Goal: Task Accomplishment & Management: Complete application form

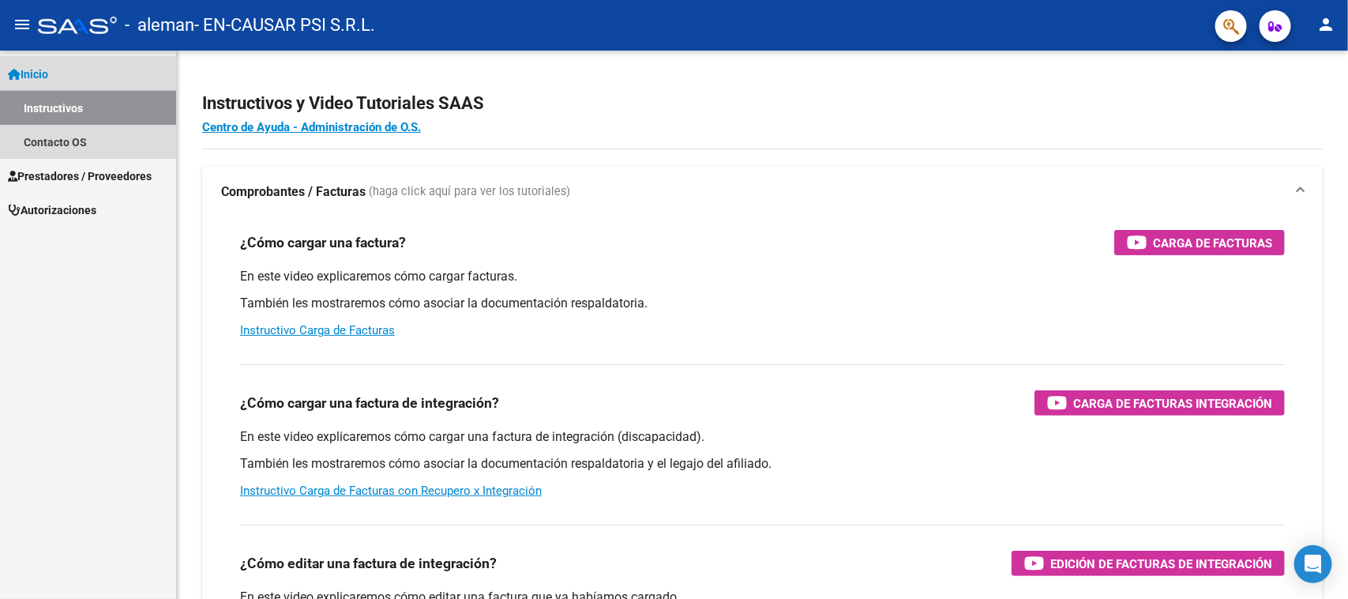
click at [57, 103] on link "Instructivos" at bounding box center [88, 108] width 176 height 34
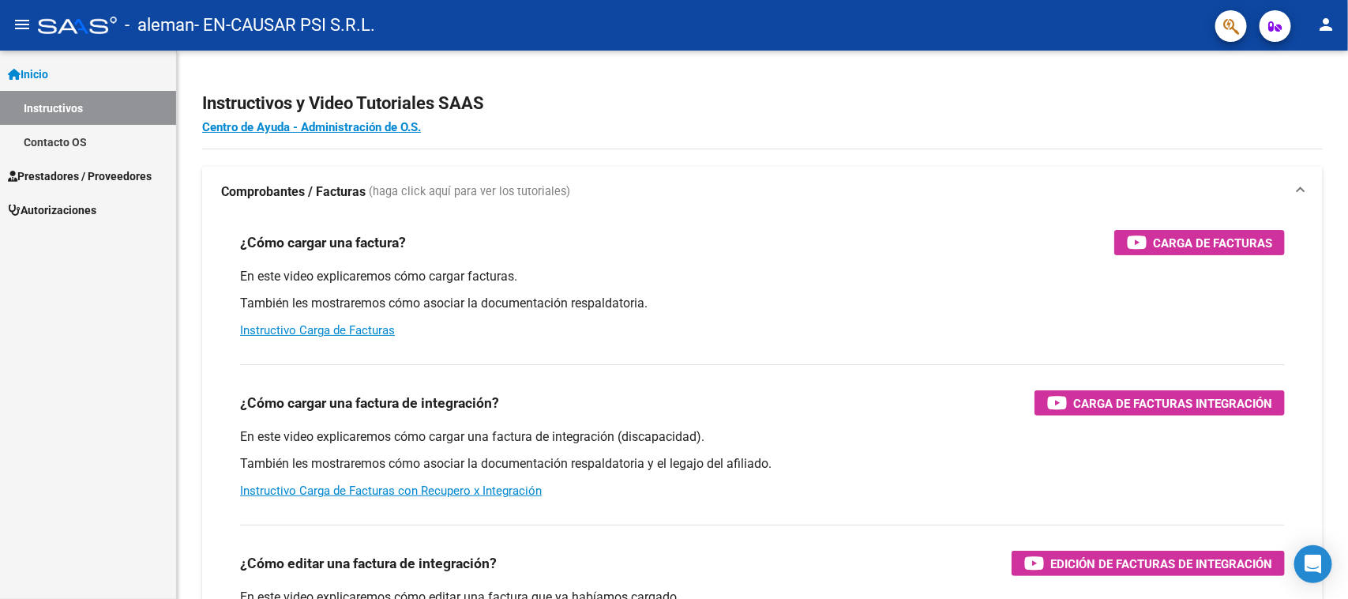
click at [57, 103] on link "Instructivos" at bounding box center [88, 108] width 176 height 34
click at [58, 104] on link "Instructivos" at bounding box center [88, 108] width 176 height 34
click at [48, 115] on link "Instructivos" at bounding box center [88, 108] width 176 height 34
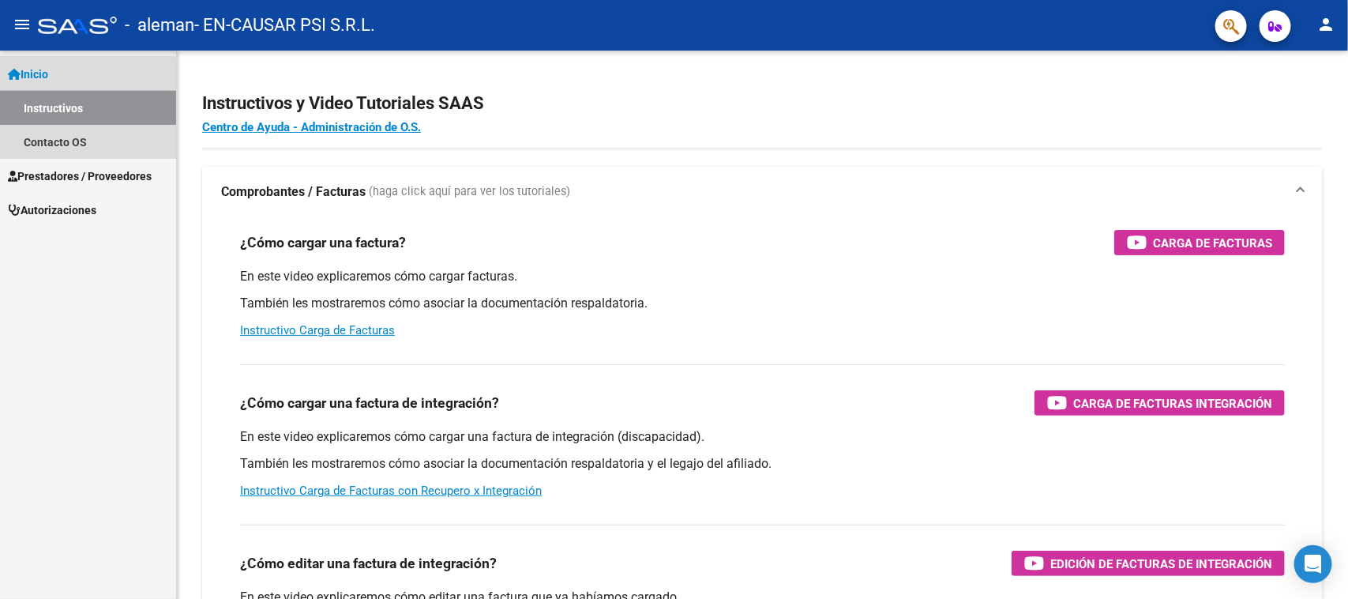
click at [41, 119] on link "Instructivos" at bounding box center [88, 108] width 176 height 34
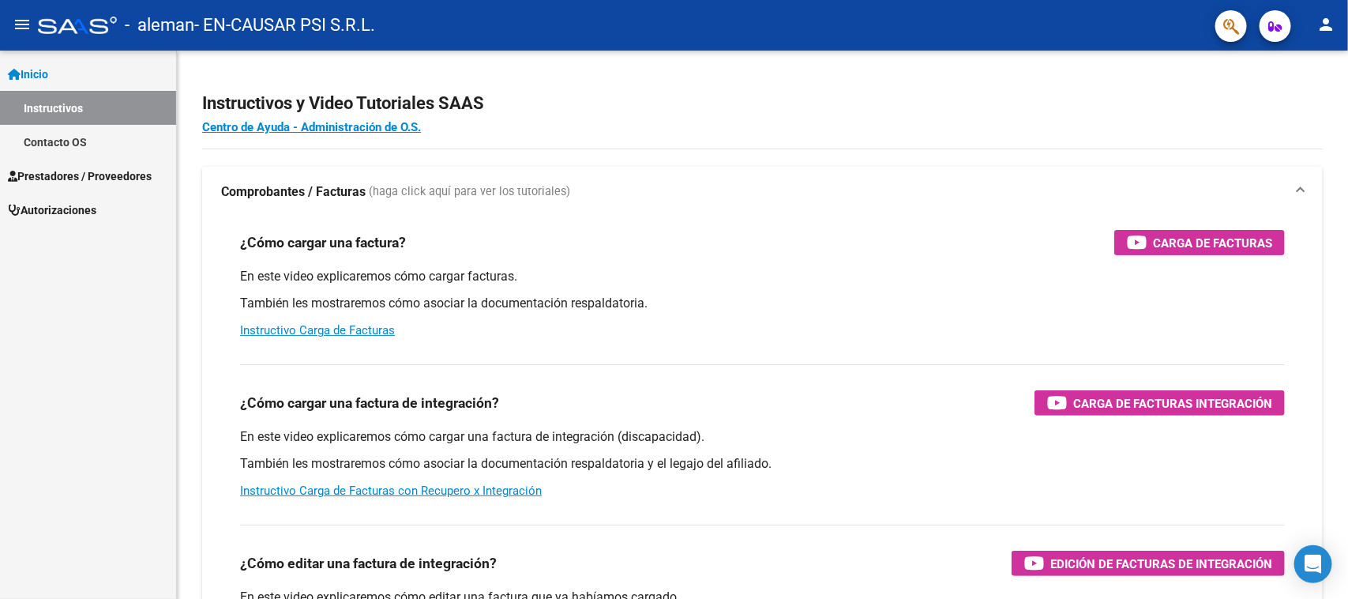
click at [36, 71] on span "Inicio" at bounding box center [28, 74] width 40 height 17
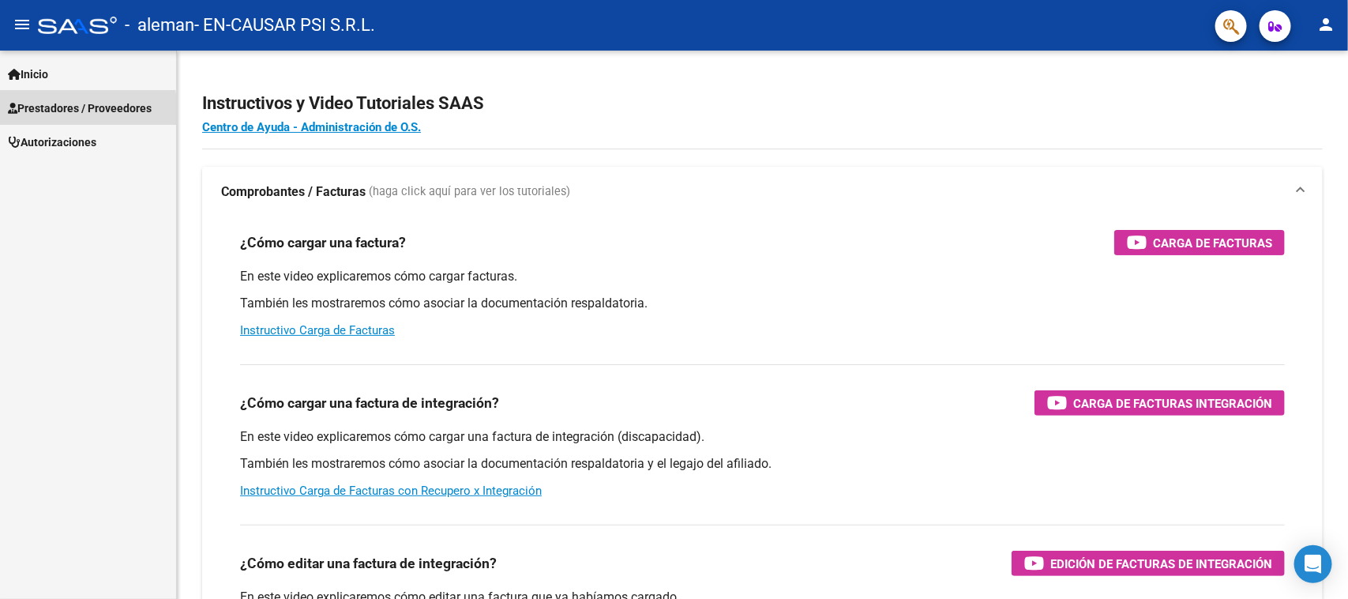
click at [61, 112] on span "Prestadores / Proveedores" at bounding box center [80, 108] width 144 height 17
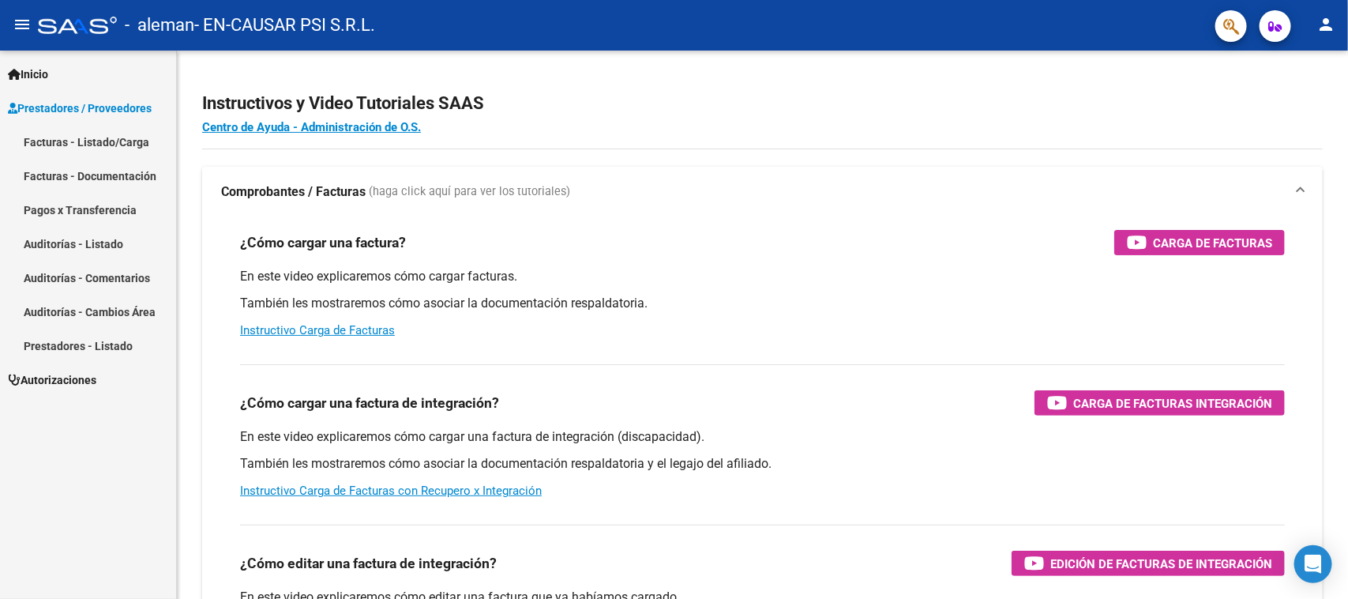
click at [85, 141] on link "Facturas - Listado/Carga" at bounding box center [88, 142] width 176 height 34
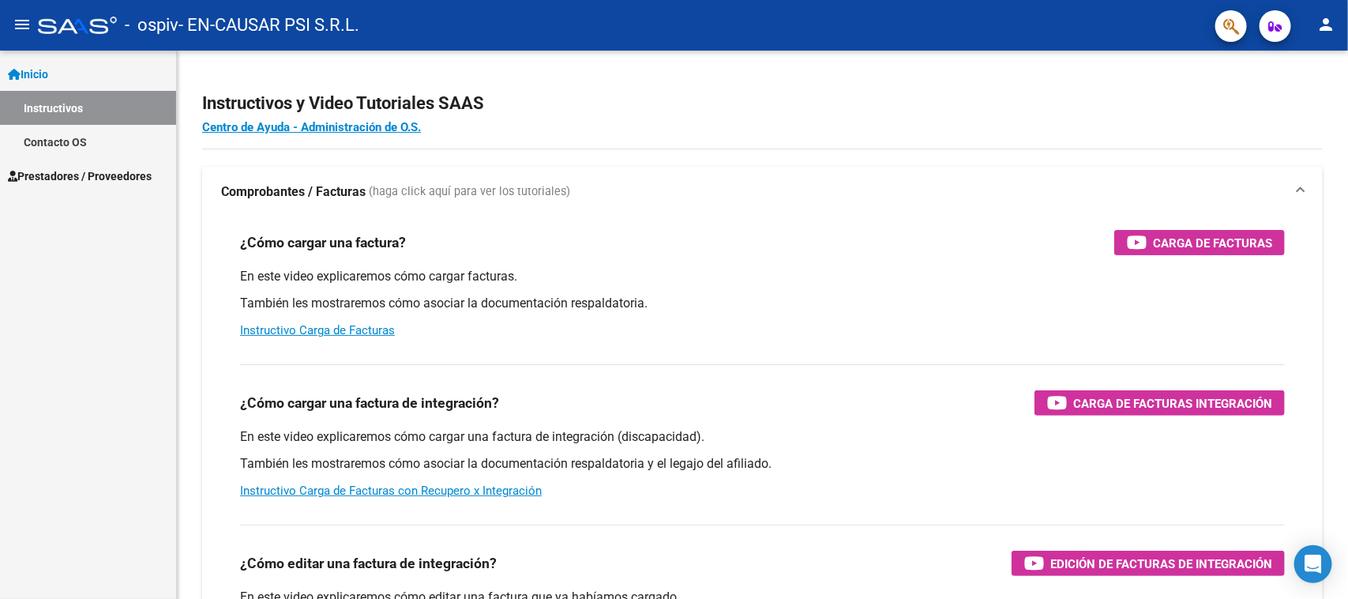
click at [53, 107] on link "Instructivos" at bounding box center [88, 108] width 176 height 34
click at [63, 142] on link "Contacto OS" at bounding box center [88, 142] width 176 height 34
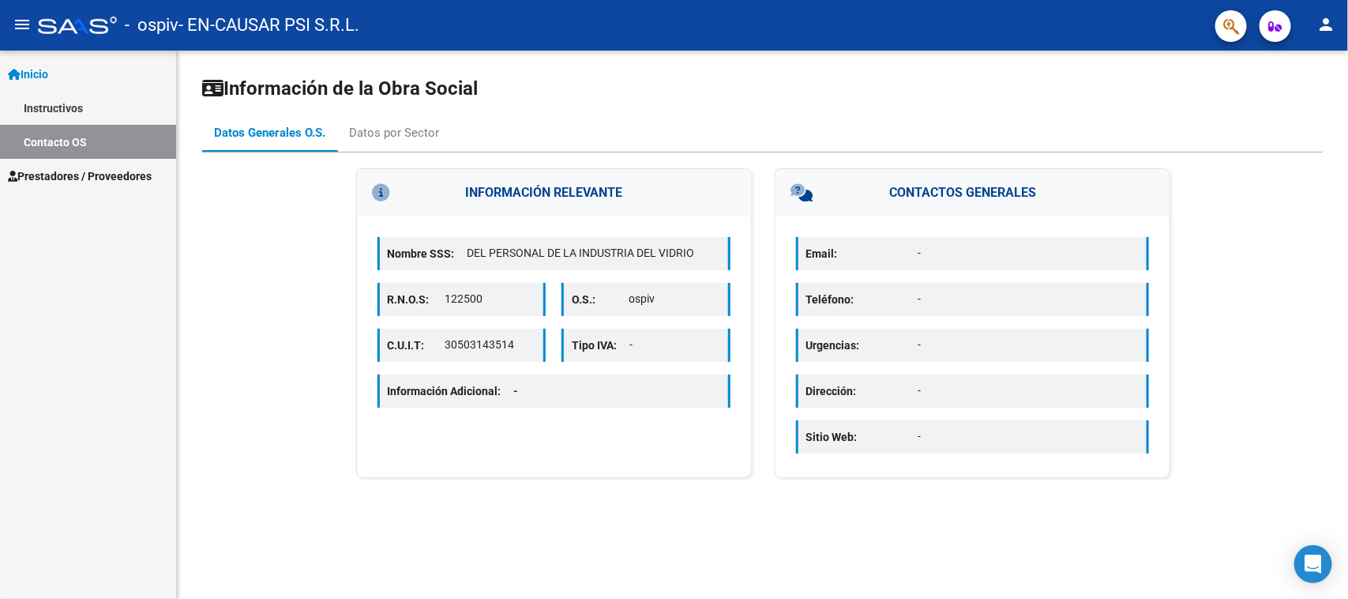
click at [59, 107] on link "Instructivos" at bounding box center [88, 108] width 176 height 34
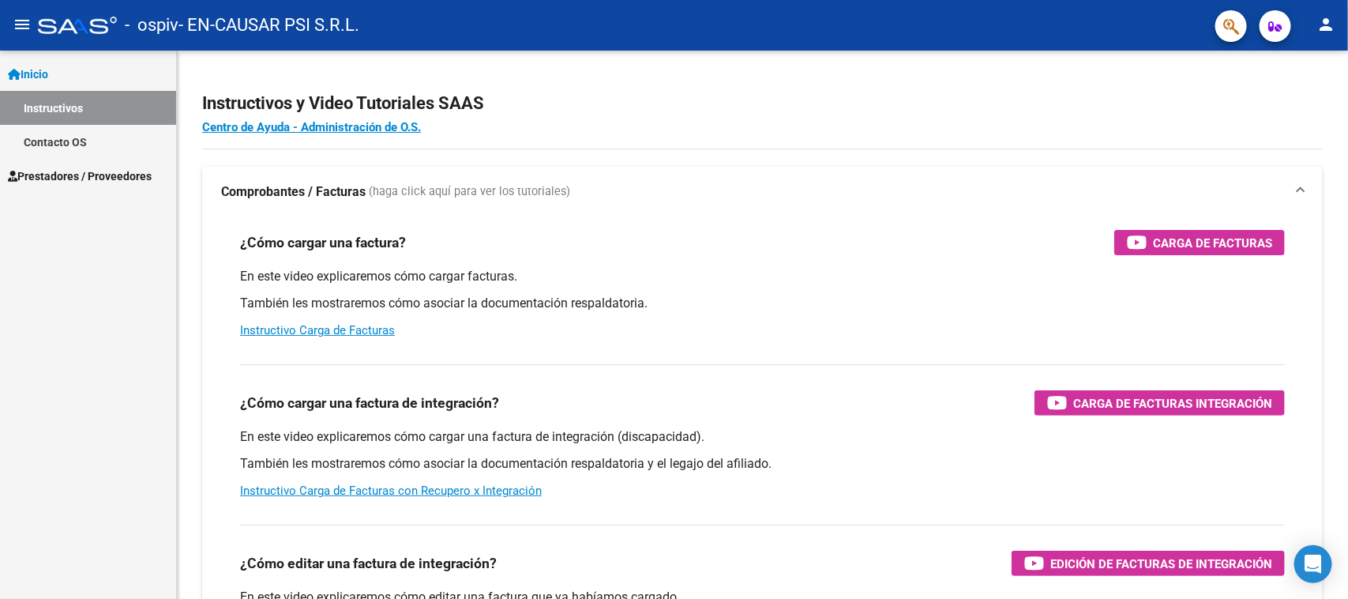
click at [92, 175] on span "Prestadores / Proveedores" at bounding box center [80, 175] width 144 height 17
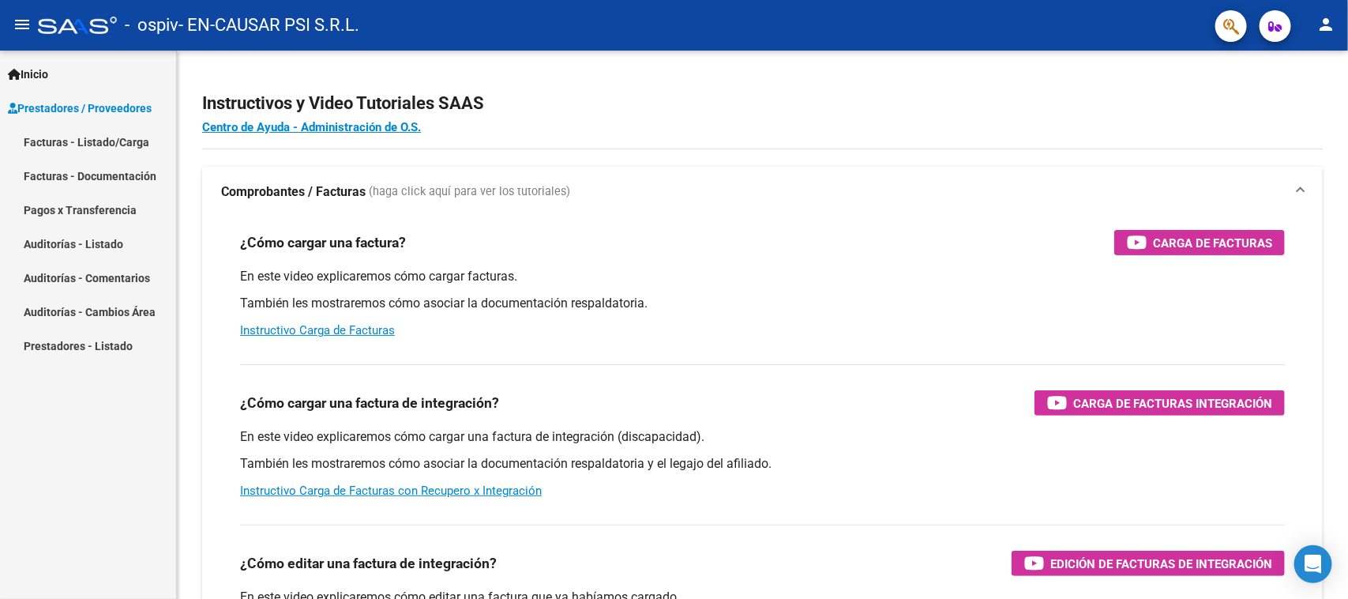
click at [87, 142] on link "Facturas - Listado/Carga" at bounding box center [88, 142] width 176 height 34
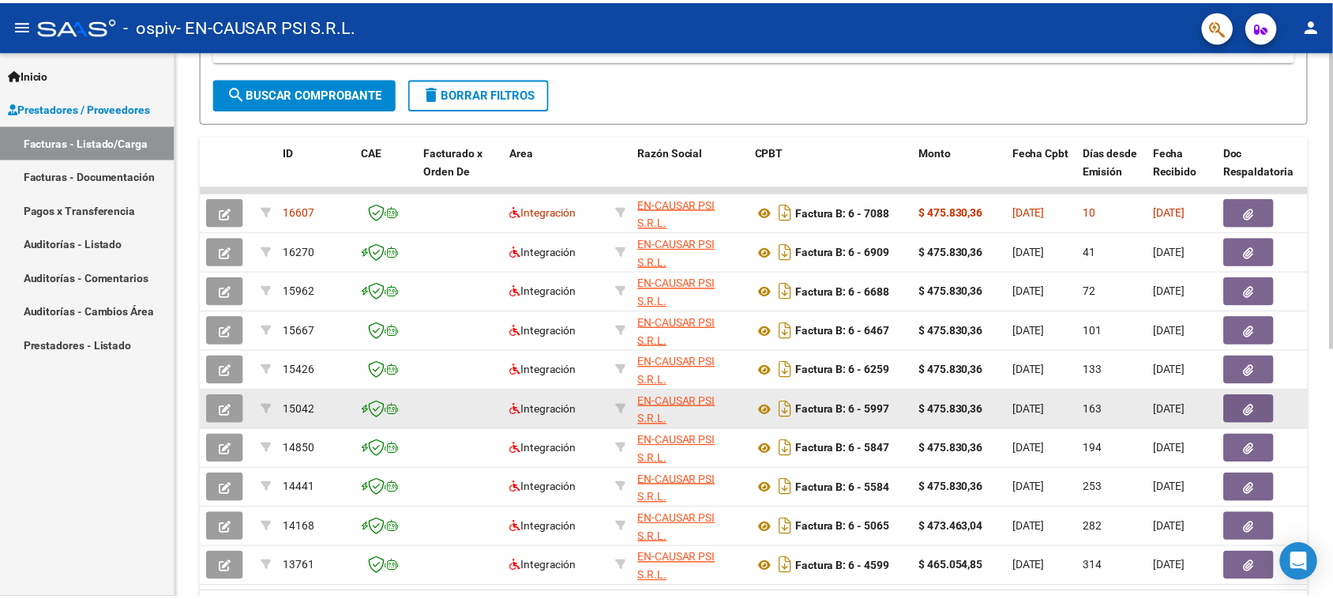
scroll to position [261, 0]
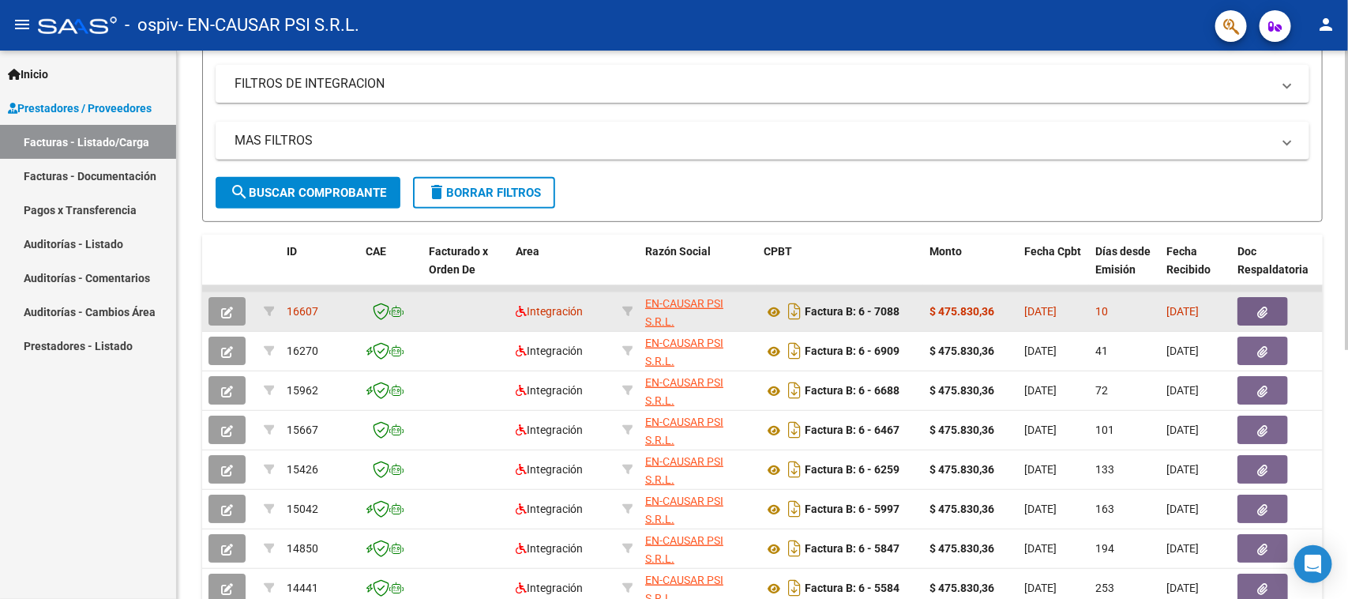
click at [222, 310] on icon "button" at bounding box center [227, 312] width 12 height 12
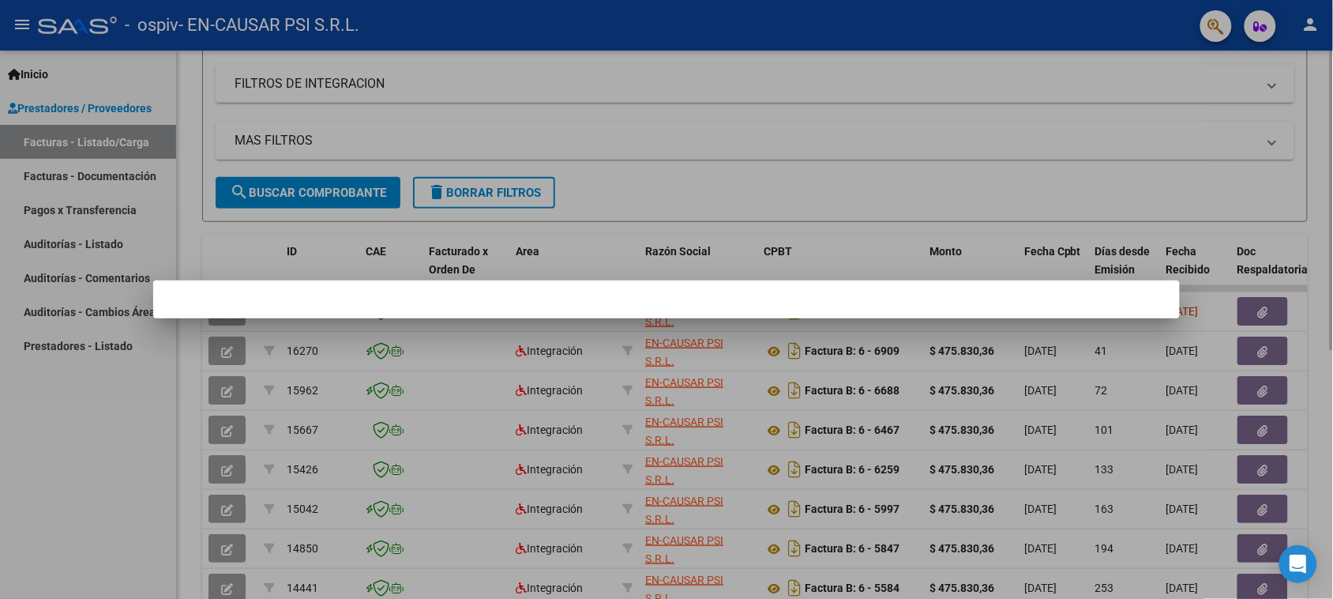
drag, startPoint x: 761, startPoint y: 97, endPoint x: 624, endPoint y: 126, distance: 139.7
click at [757, 96] on div at bounding box center [666, 299] width 1333 height 599
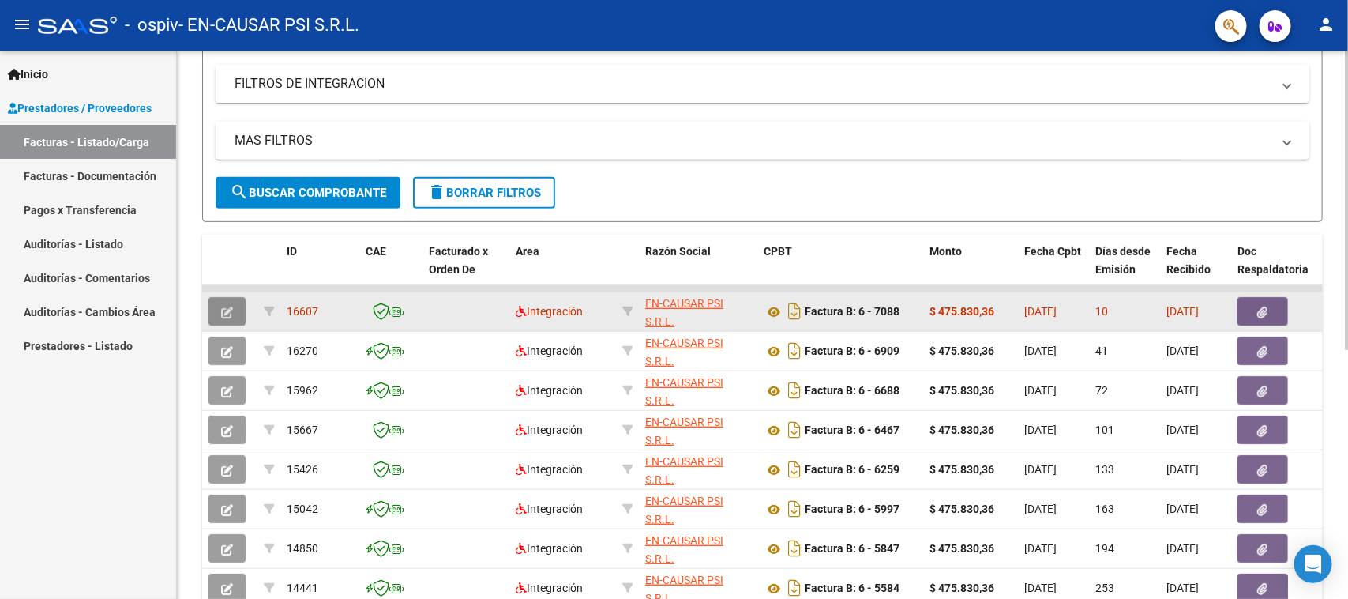
click at [229, 306] on icon "button" at bounding box center [227, 312] width 12 height 12
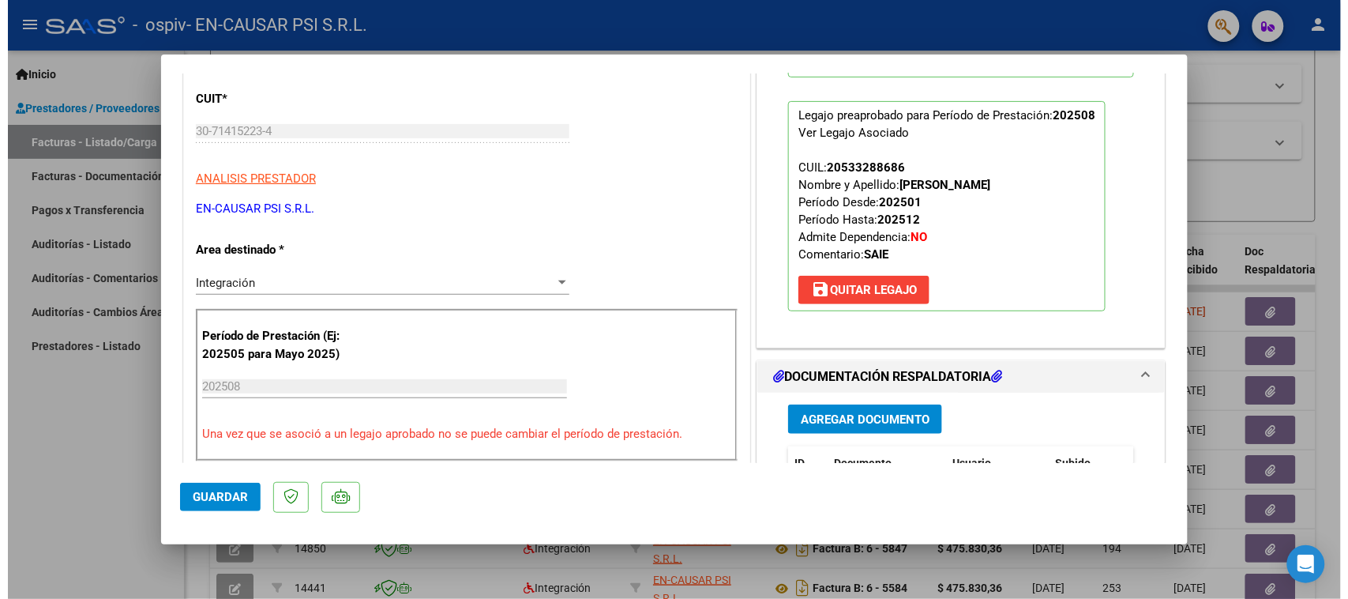
scroll to position [0, 0]
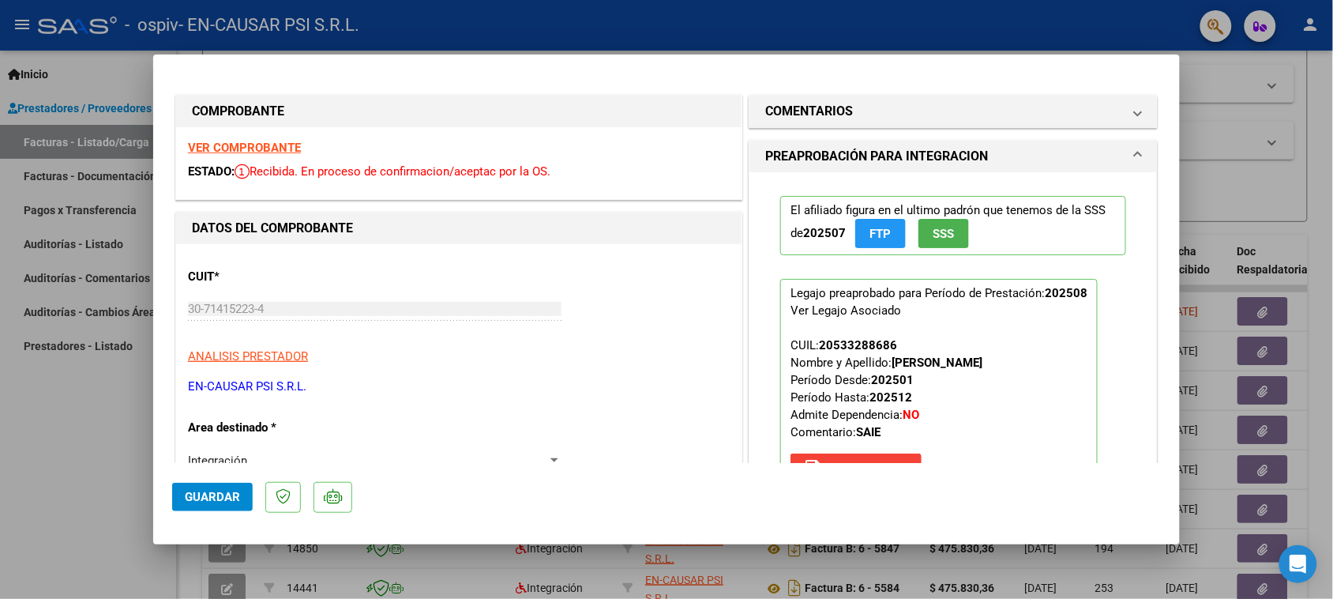
drag, startPoint x: 92, startPoint y: 419, endPoint x: 547, endPoint y: 423, distance: 455.0
click at [97, 415] on div at bounding box center [666, 299] width 1333 height 599
type input "$ 0,00"
